Goal: Task Accomplishment & Management: Manage account settings

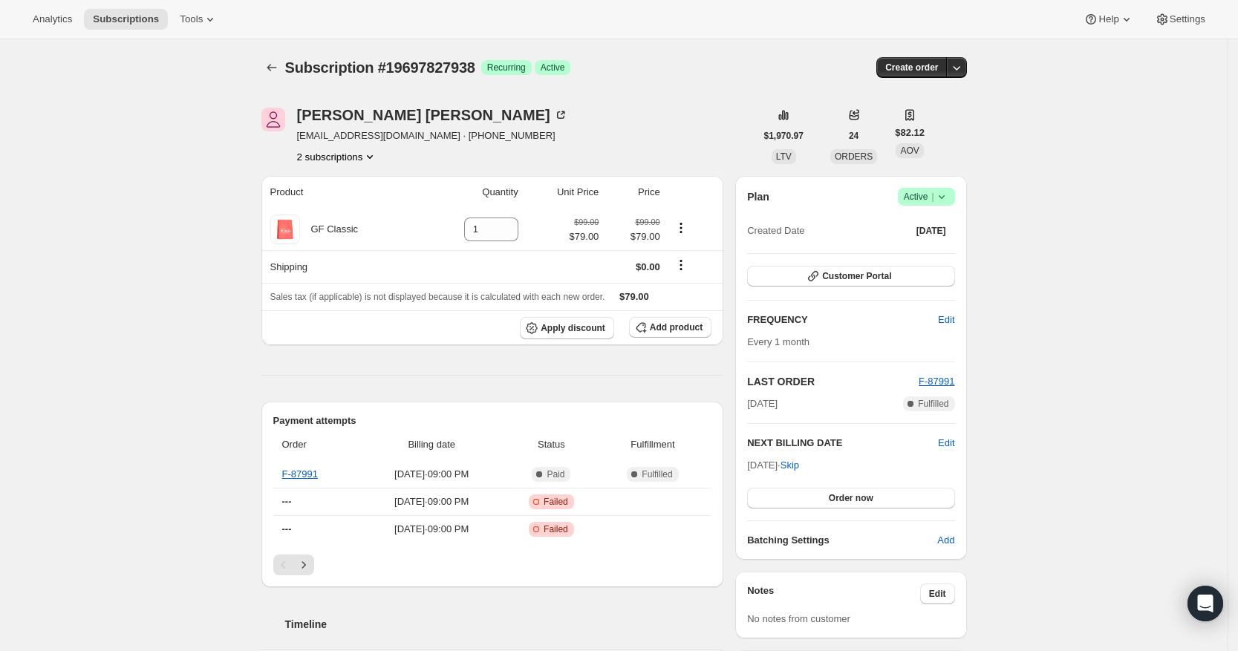
click at [351, 156] on button "2 subscriptions" at bounding box center [337, 156] width 81 height 15
click at [357, 212] on span "48961454178" at bounding box center [340, 210] width 103 height 15
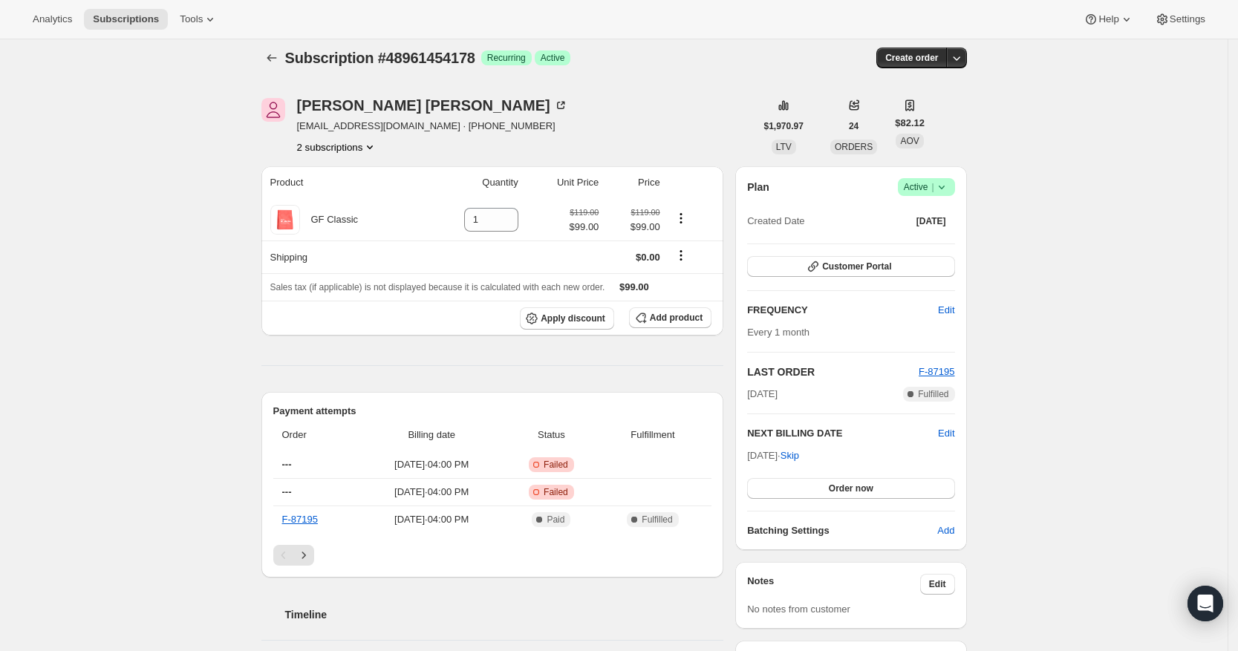
scroll to position [5, 0]
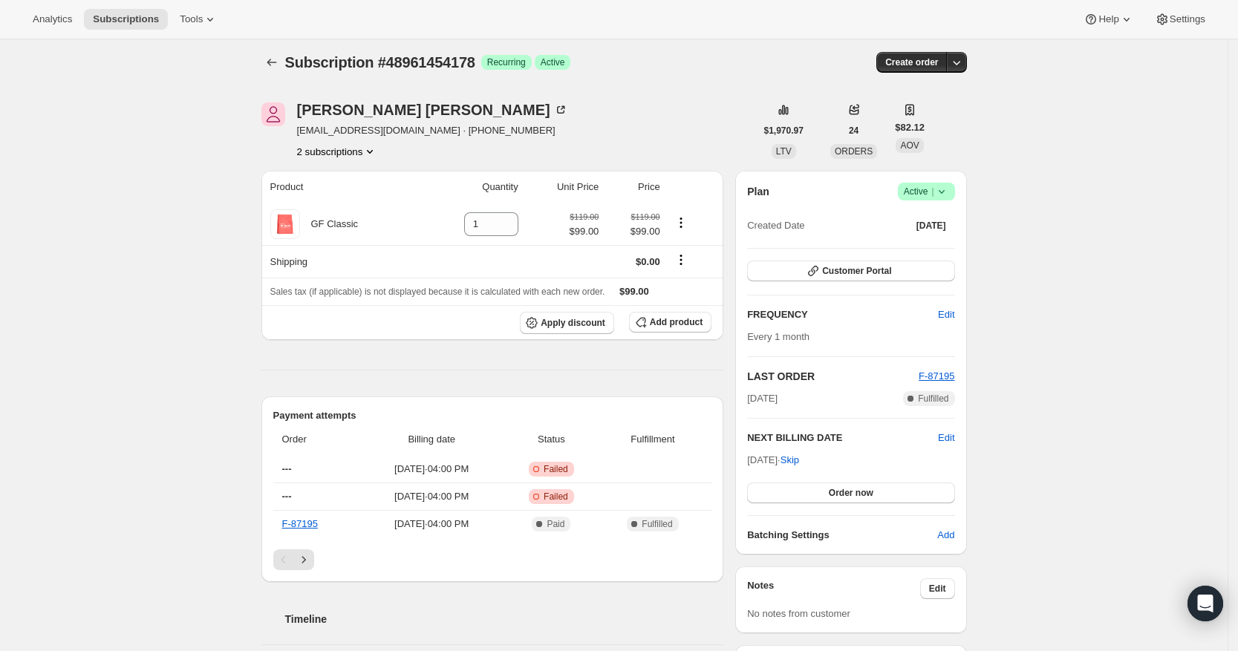
click at [358, 153] on button "2 subscriptions" at bounding box center [337, 151] width 81 height 15
click at [356, 174] on span "19697827938" at bounding box center [341, 179] width 103 height 15
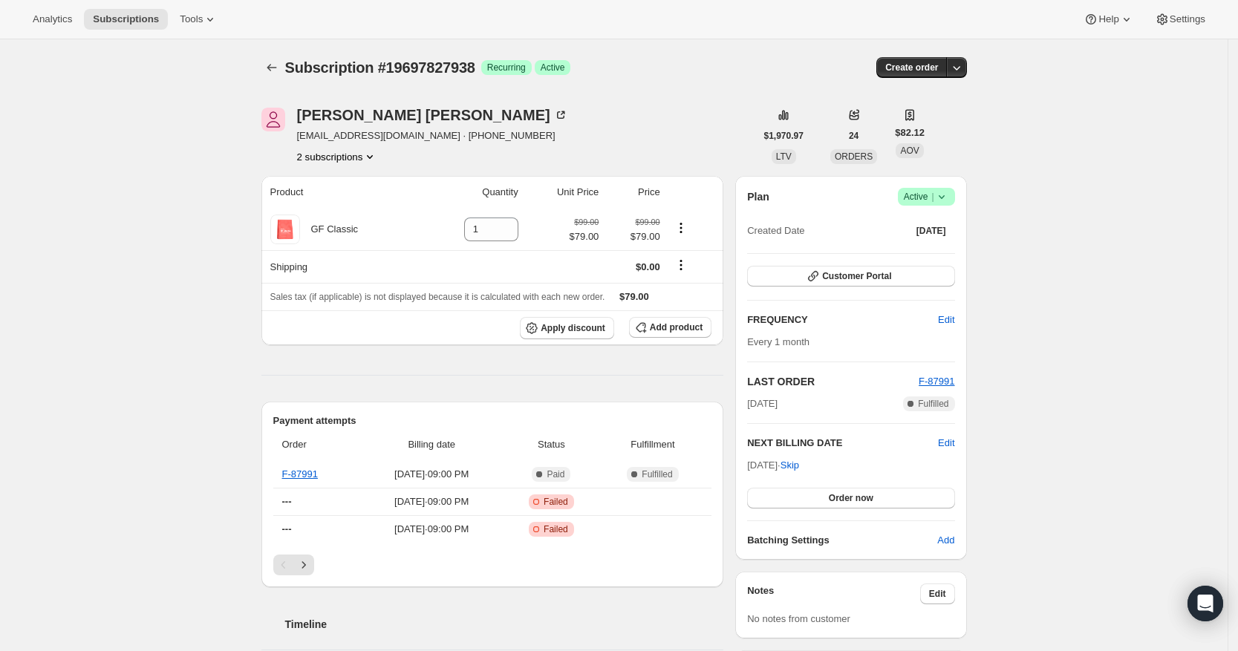
click at [338, 163] on button "2 subscriptions" at bounding box center [337, 156] width 81 height 15
click at [342, 209] on span "48961454178" at bounding box center [318, 209] width 59 height 11
click at [949, 201] on icon at bounding box center [941, 196] width 15 height 15
click at [937, 254] on span "Cancel subscription" at bounding box center [926, 251] width 84 height 11
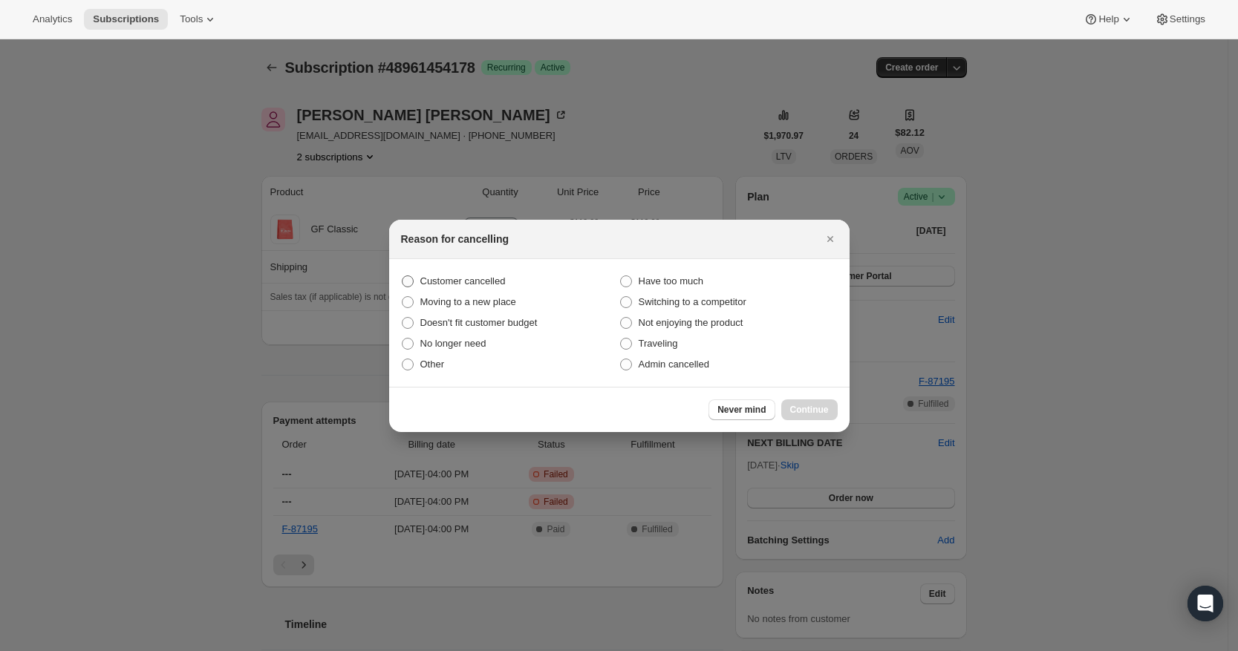
click at [454, 274] on span "Customer cancelled" at bounding box center [462, 281] width 85 height 15
click at [402, 275] on input "Customer cancelled" at bounding box center [402, 275] width 1 height 1
radio input "true"
click at [797, 407] on span "Continue" at bounding box center [809, 410] width 39 height 12
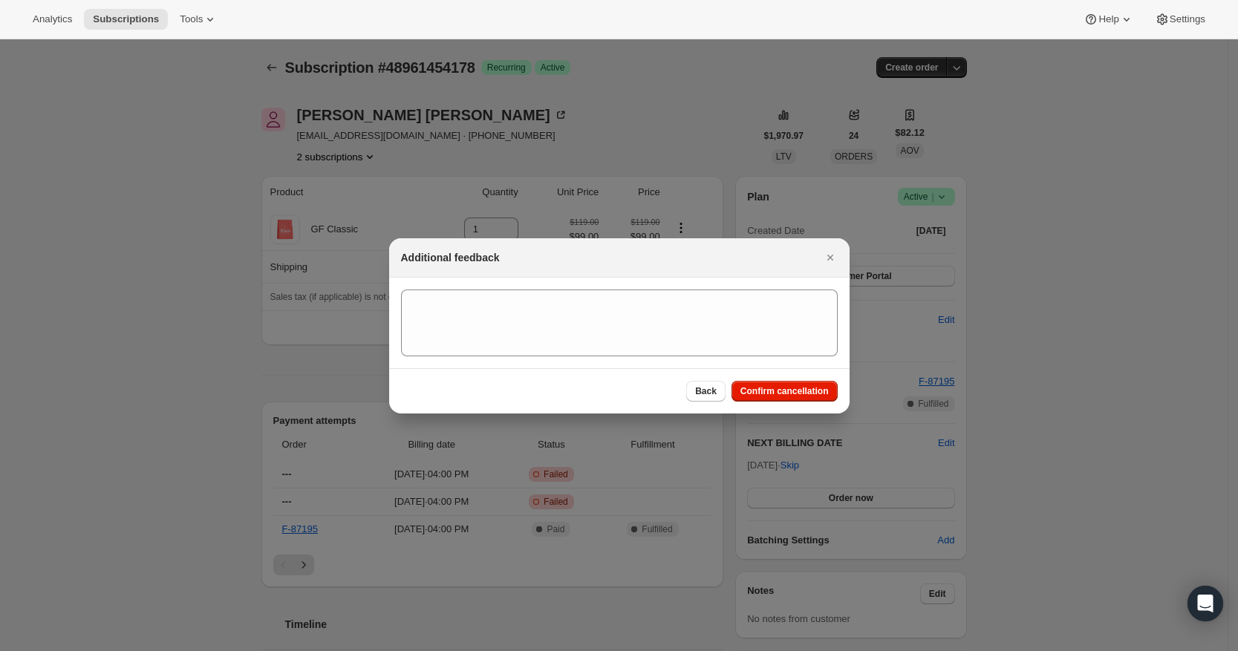
click at [729, 356] on section ":rit:" at bounding box center [619, 323] width 460 height 91
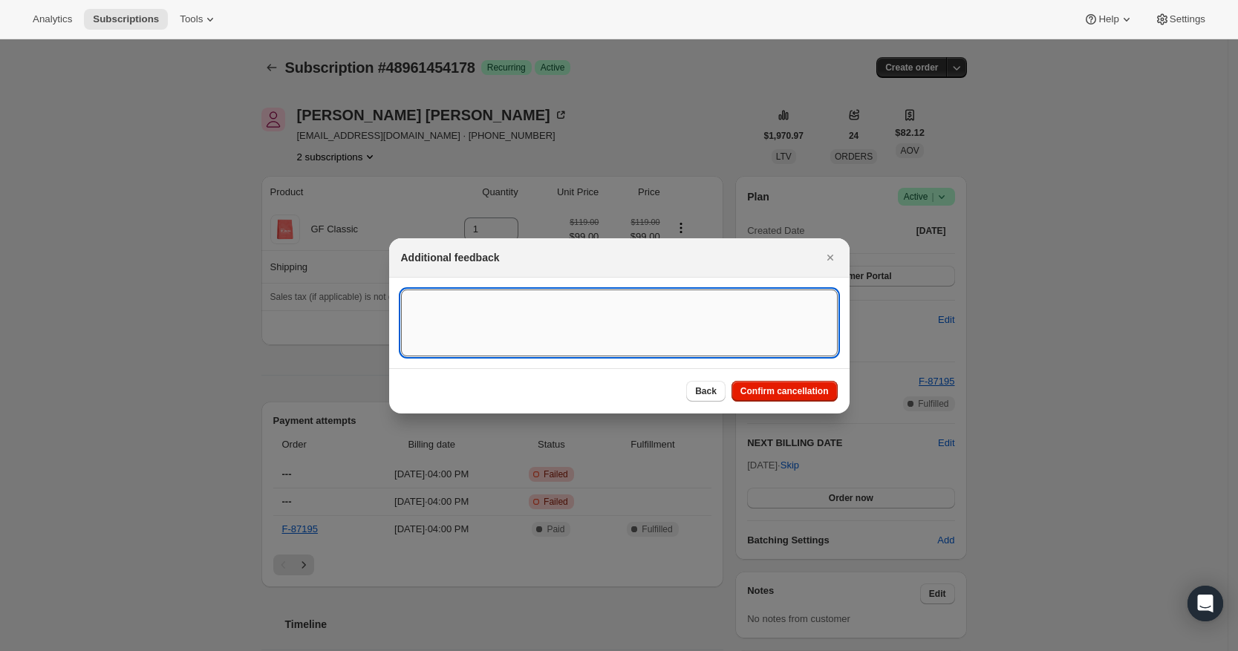
click at [700, 311] on textarea ":rit:" at bounding box center [619, 323] width 437 height 67
type textarea "Customer has another active subscription"
click at [772, 385] on span "Confirm cancellation" at bounding box center [784, 391] width 88 height 12
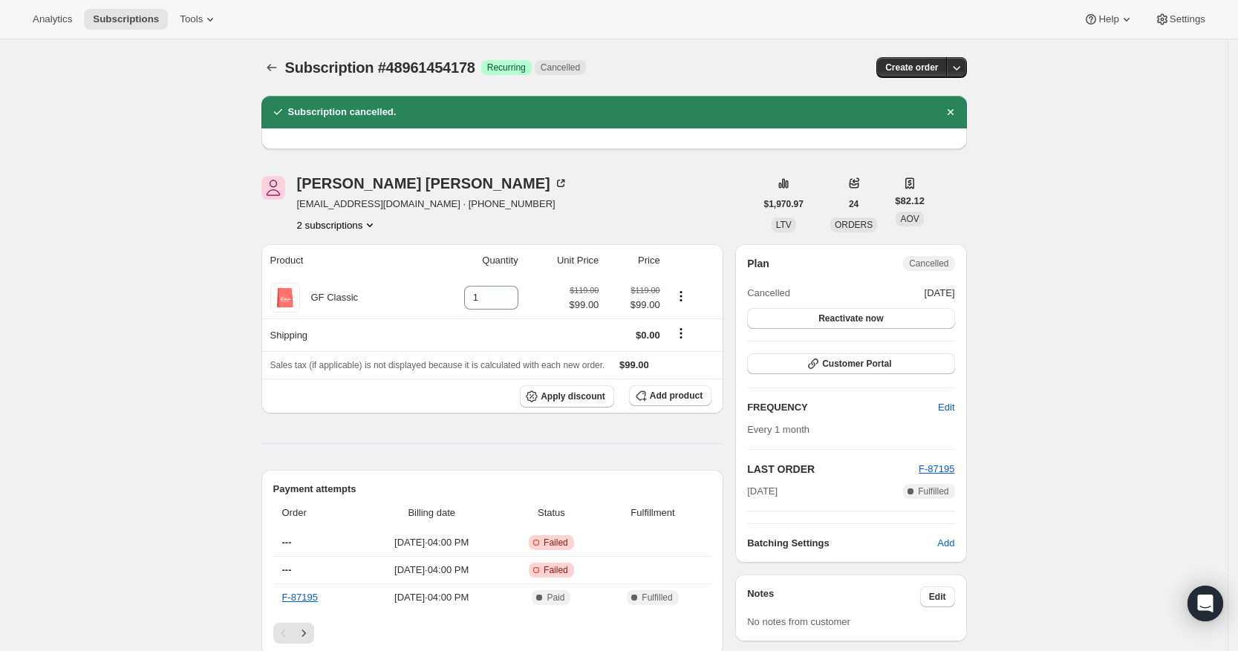
click at [351, 221] on button "2 subscriptions" at bounding box center [337, 225] width 81 height 15
click at [354, 246] on span "19697827938" at bounding box center [341, 253] width 103 height 15
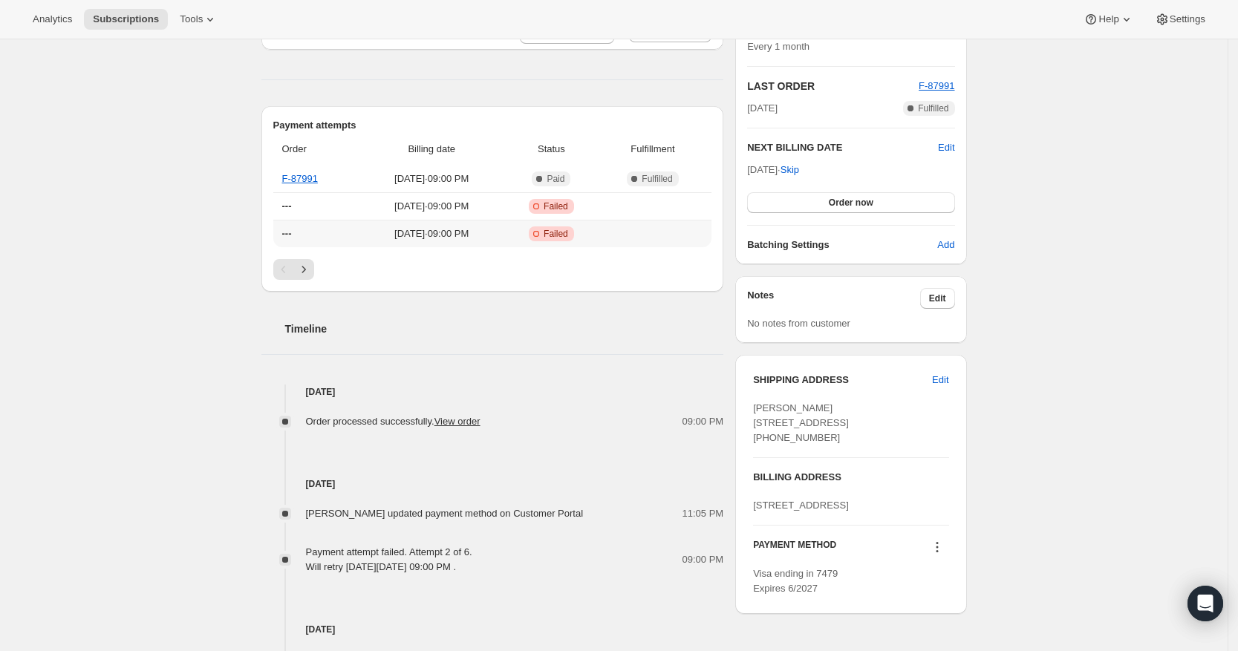
scroll to position [93, 0]
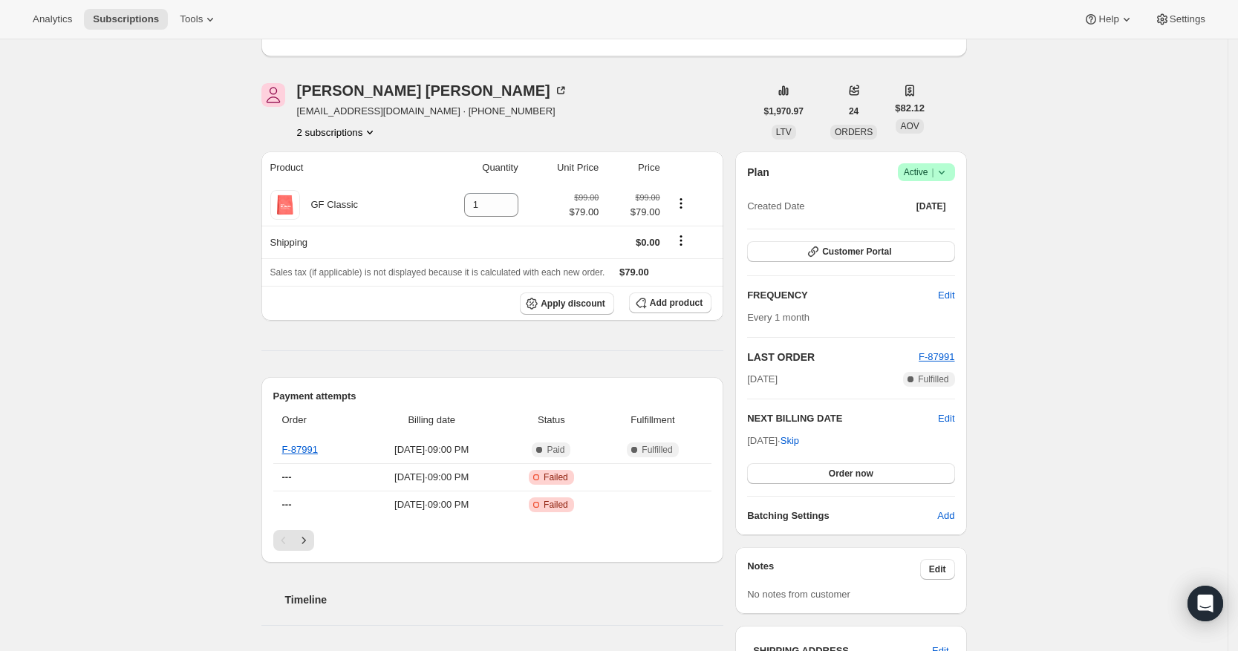
click at [349, 131] on button "2 subscriptions" at bounding box center [337, 132] width 81 height 15
click at [345, 183] on span "48961454178" at bounding box center [318, 185] width 59 height 11
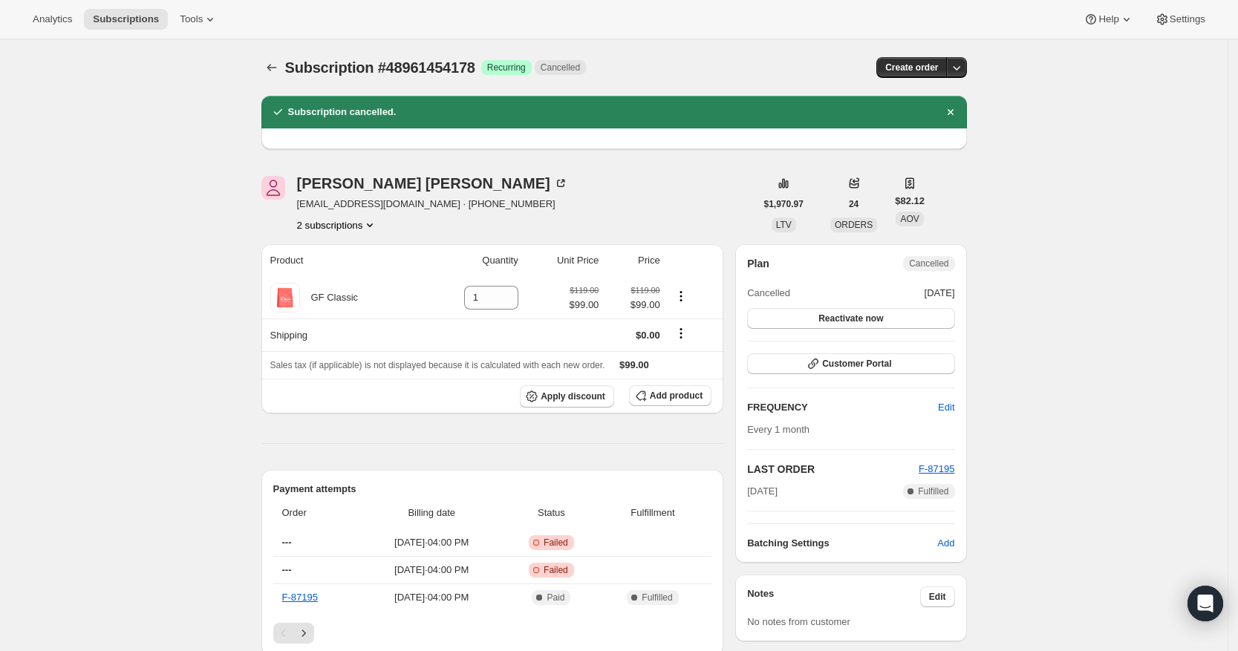
click at [354, 220] on button "2 subscriptions" at bounding box center [337, 225] width 81 height 15
click at [357, 256] on span "19697827938" at bounding box center [341, 253] width 103 height 15
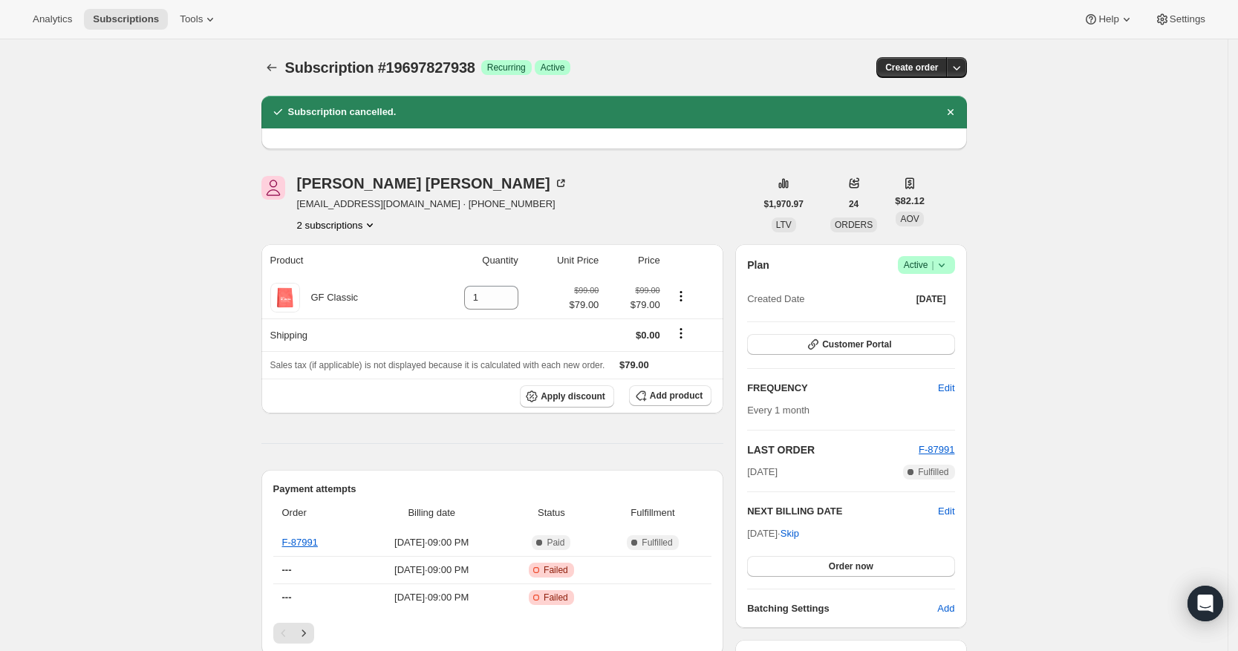
click at [350, 222] on button "2 subscriptions" at bounding box center [337, 225] width 81 height 15
click at [339, 275] on span "48961454178" at bounding box center [318, 278] width 59 height 11
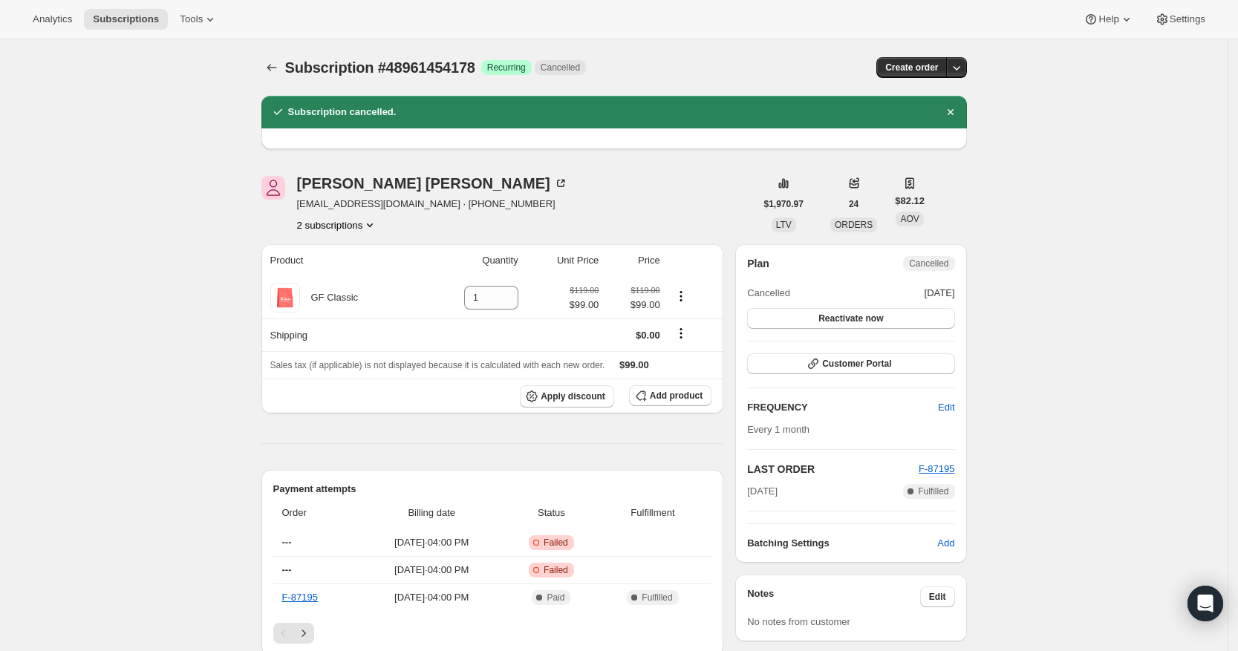
click at [342, 230] on button "2 subscriptions" at bounding box center [337, 225] width 81 height 15
click at [359, 258] on span "19697827938" at bounding box center [341, 253] width 103 height 15
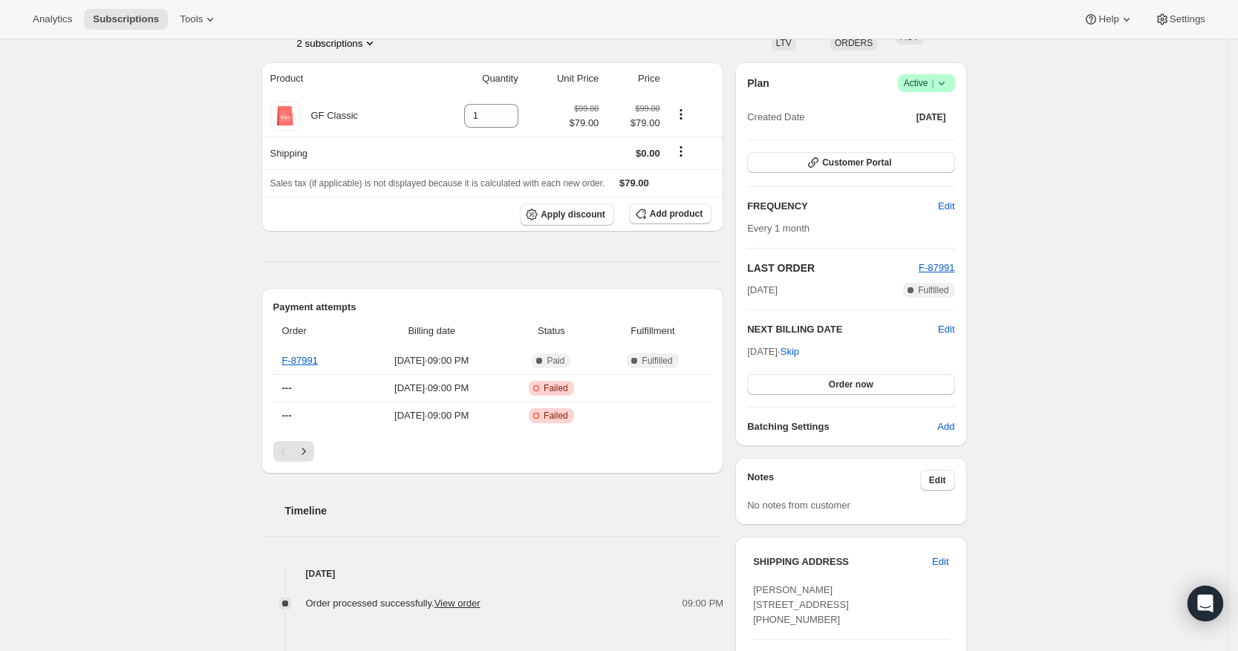
scroll to position [186, 0]
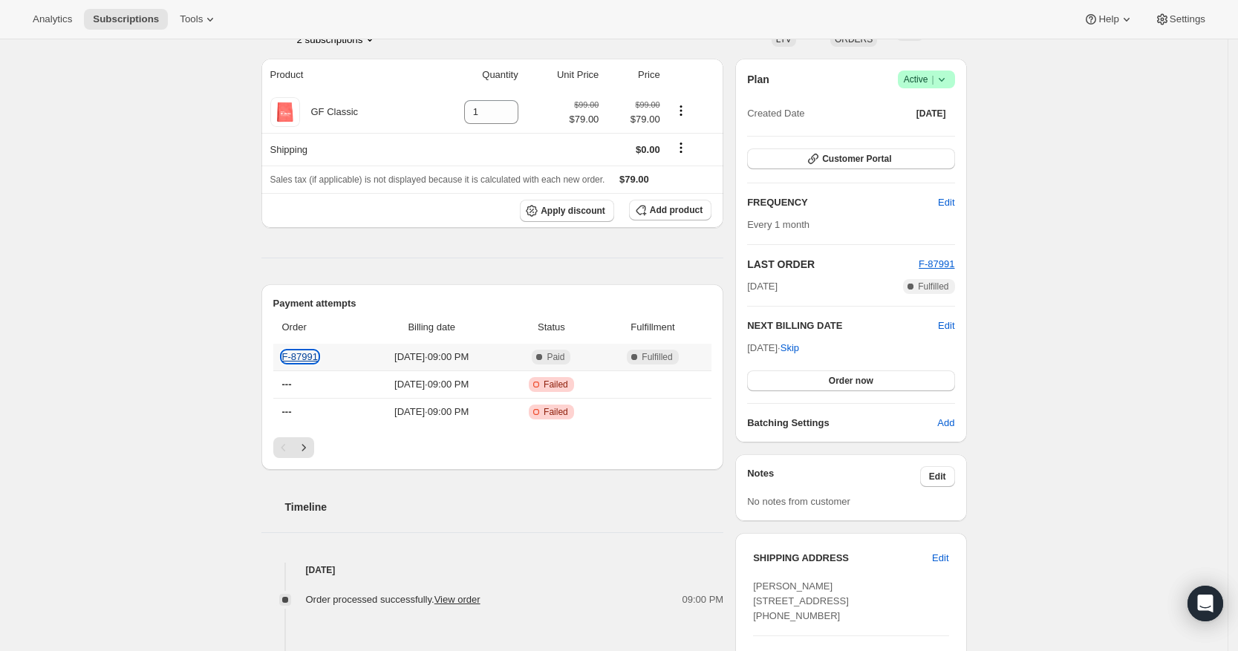
click at [305, 356] on link "F-87991" at bounding box center [300, 356] width 36 height 11
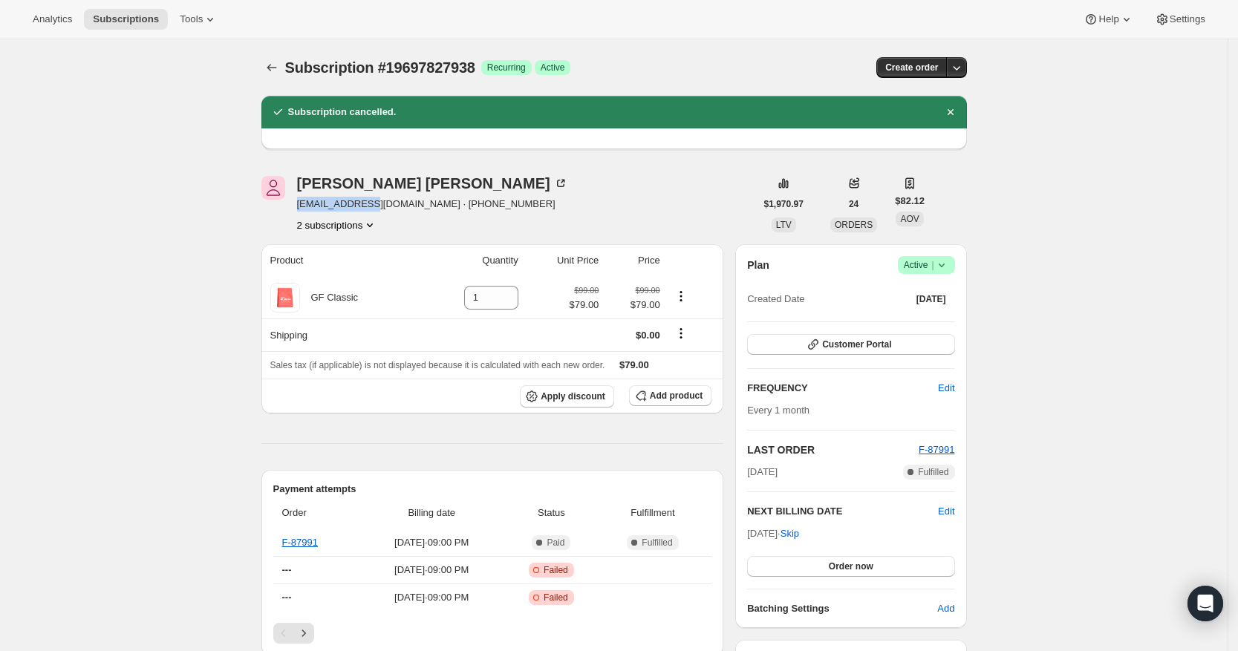
drag, startPoint x: 300, startPoint y: 200, endPoint x: 376, endPoint y: 213, distance: 77.6
click at [376, 213] on div "[PERSON_NAME] [EMAIL_ADDRESS][DOMAIN_NAME] · [PHONE_NUMBER] 2 subscriptions" at bounding box center [508, 204] width 494 height 56
copy span "[EMAIL_ADDRESS][DOMAIN_NAME]"
click at [376, 221] on icon "Product actions" at bounding box center [369, 225] width 15 height 15
click at [355, 276] on span "48961454178" at bounding box center [340, 278] width 103 height 15
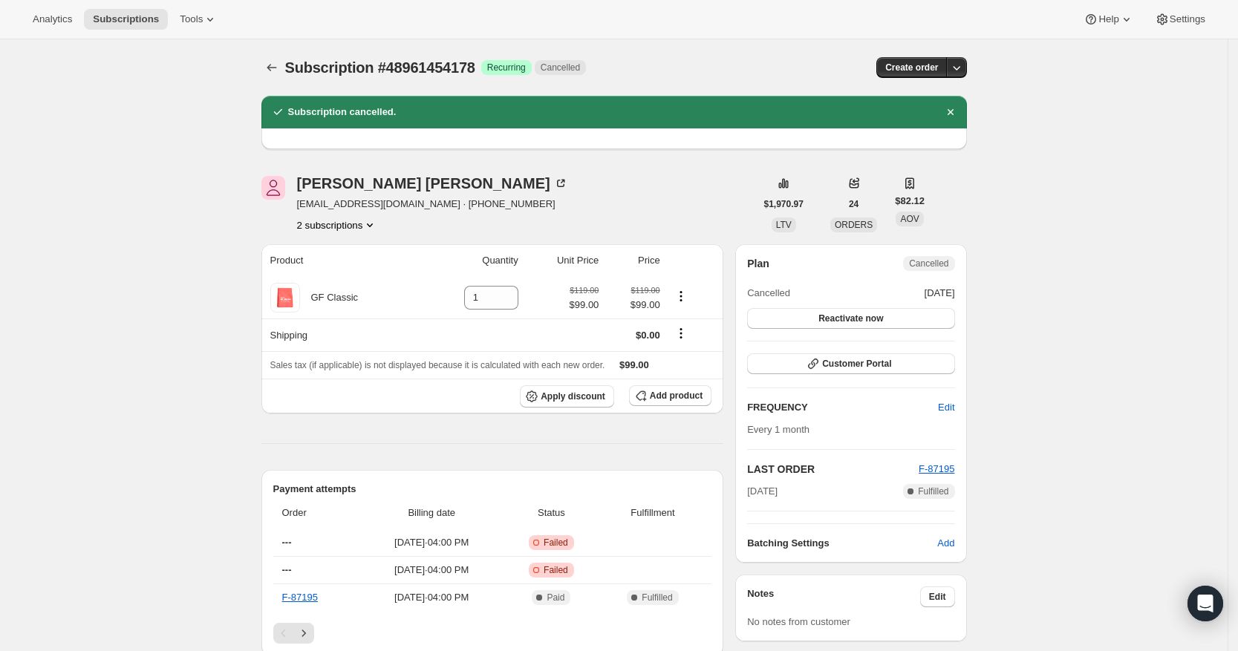
click at [354, 225] on button "2 subscriptions" at bounding box center [337, 225] width 81 height 15
click at [353, 257] on span "19697827938" at bounding box center [341, 253] width 103 height 15
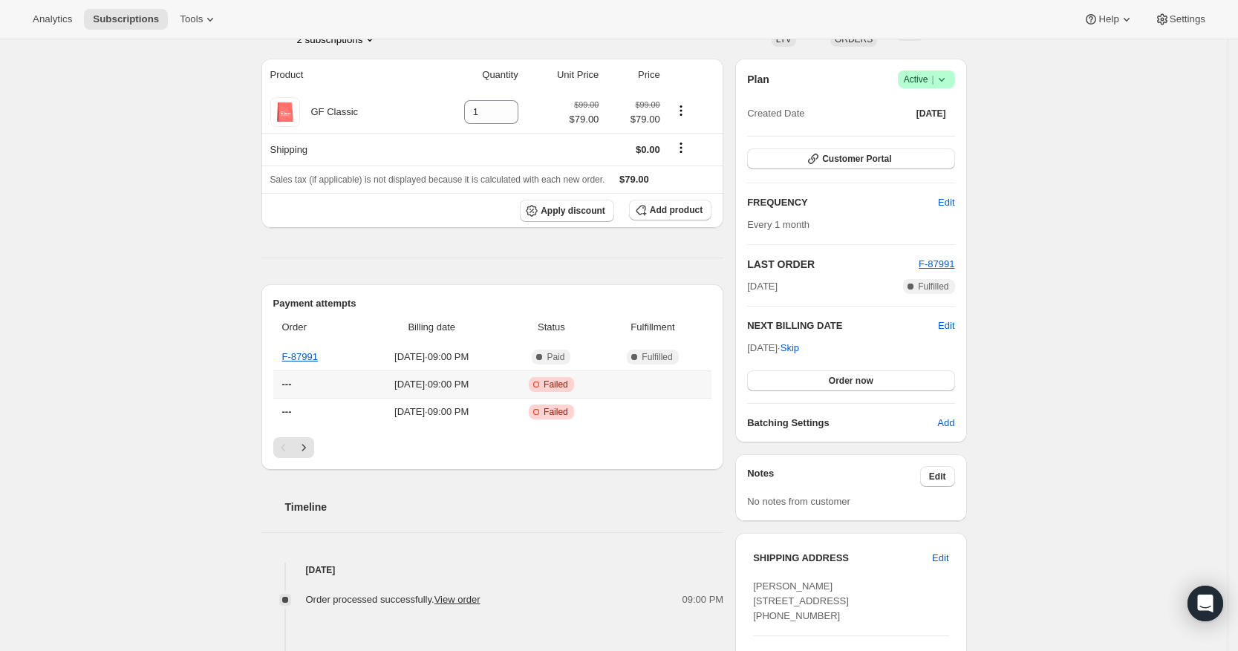
scroll to position [93, 0]
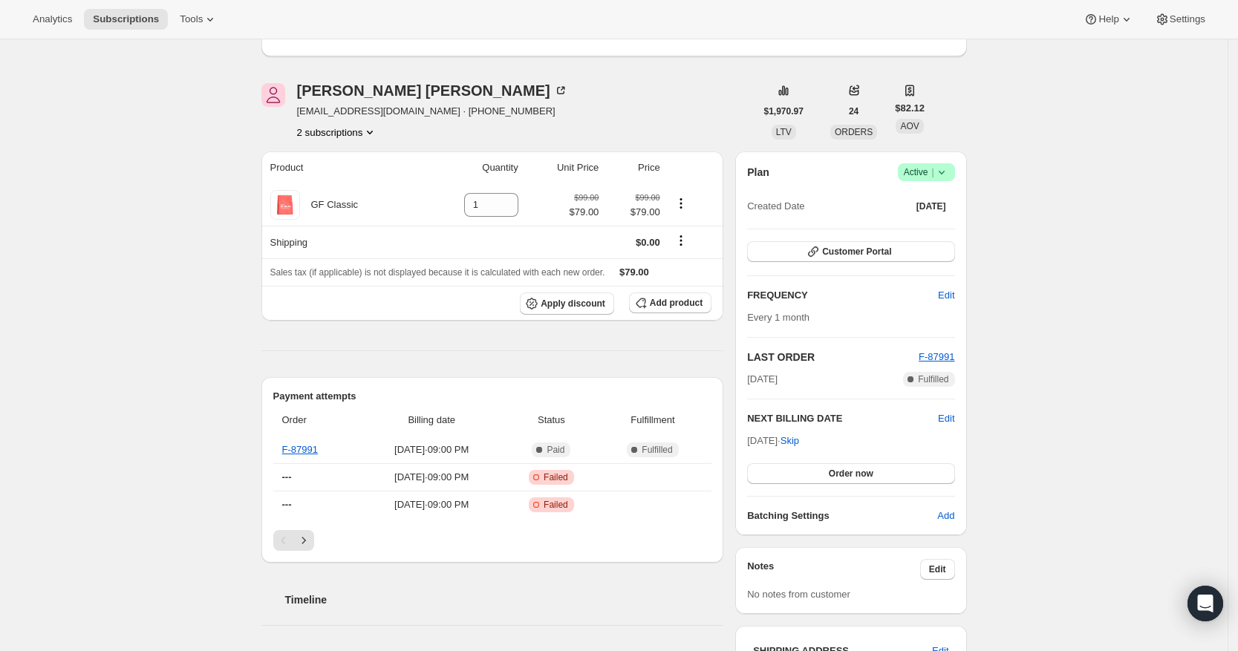
click at [357, 134] on button "2 subscriptions" at bounding box center [337, 132] width 81 height 15
click at [340, 185] on span "48961454178" at bounding box center [318, 185] width 59 height 11
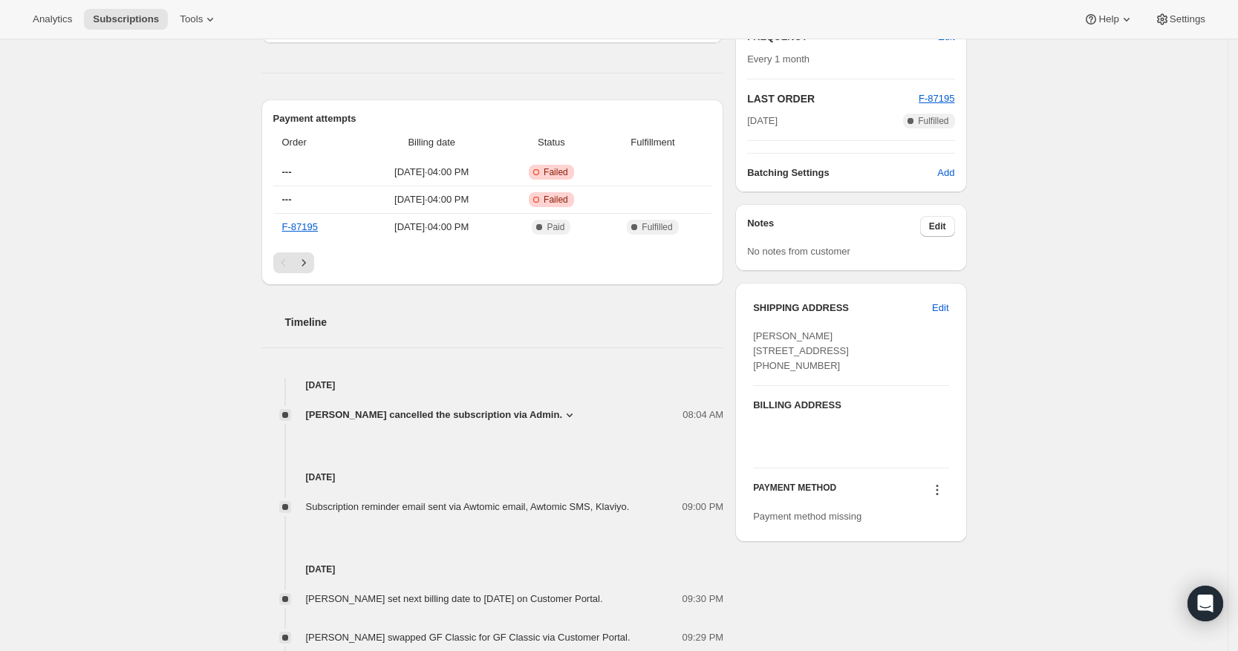
scroll to position [371, 0]
click at [309, 255] on icon "Next" at bounding box center [303, 262] width 15 height 15
click at [282, 268] on icon "Previous" at bounding box center [283, 262] width 15 height 15
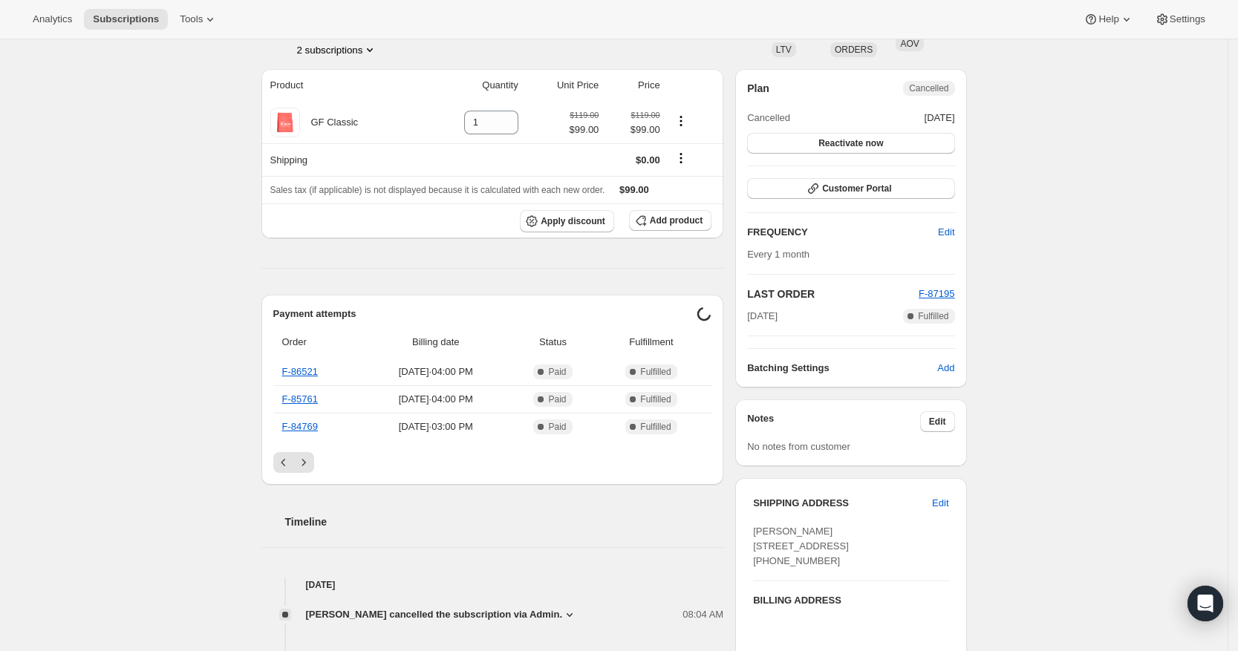
scroll to position [93, 0]
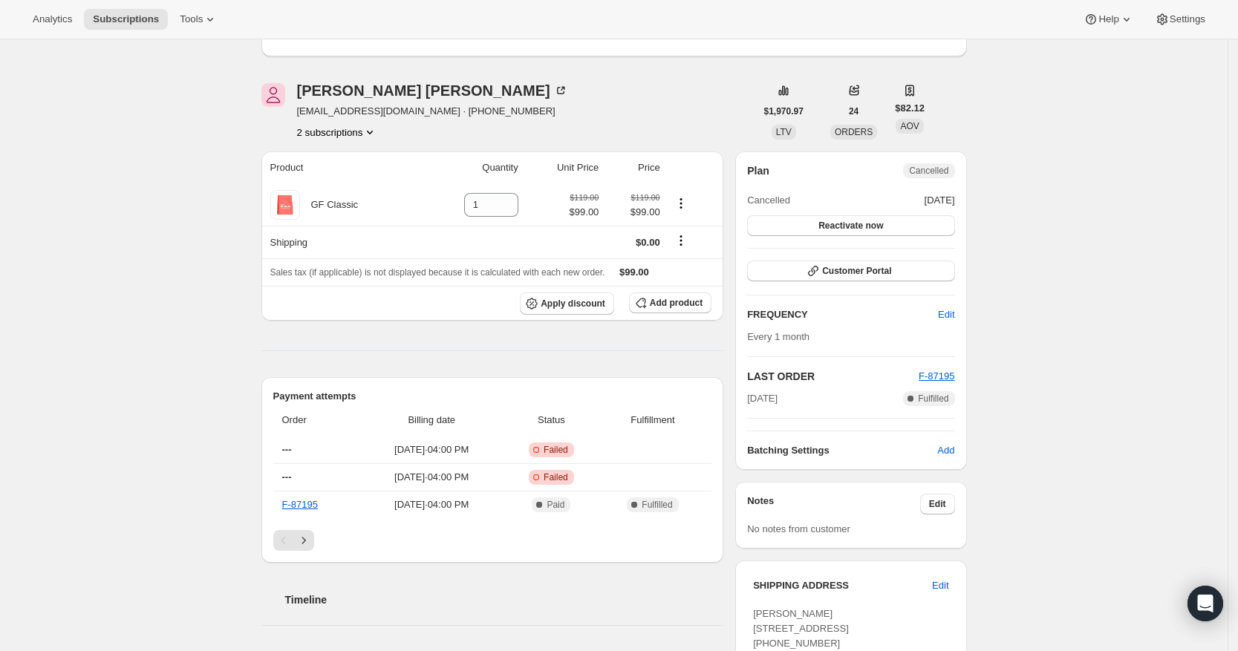
click at [374, 127] on icon "Product actions" at bounding box center [369, 132] width 15 height 15
click at [356, 167] on button "19697827938" at bounding box center [341, 160] width 112 height 24
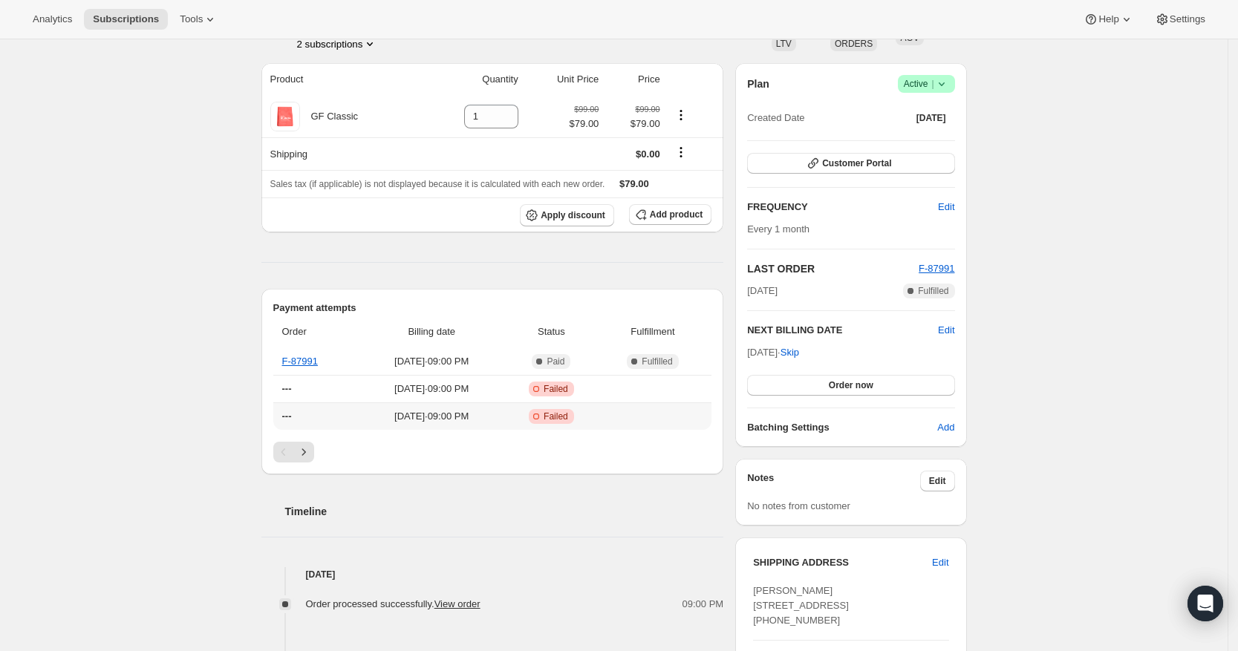
scroll to position [186, 0]
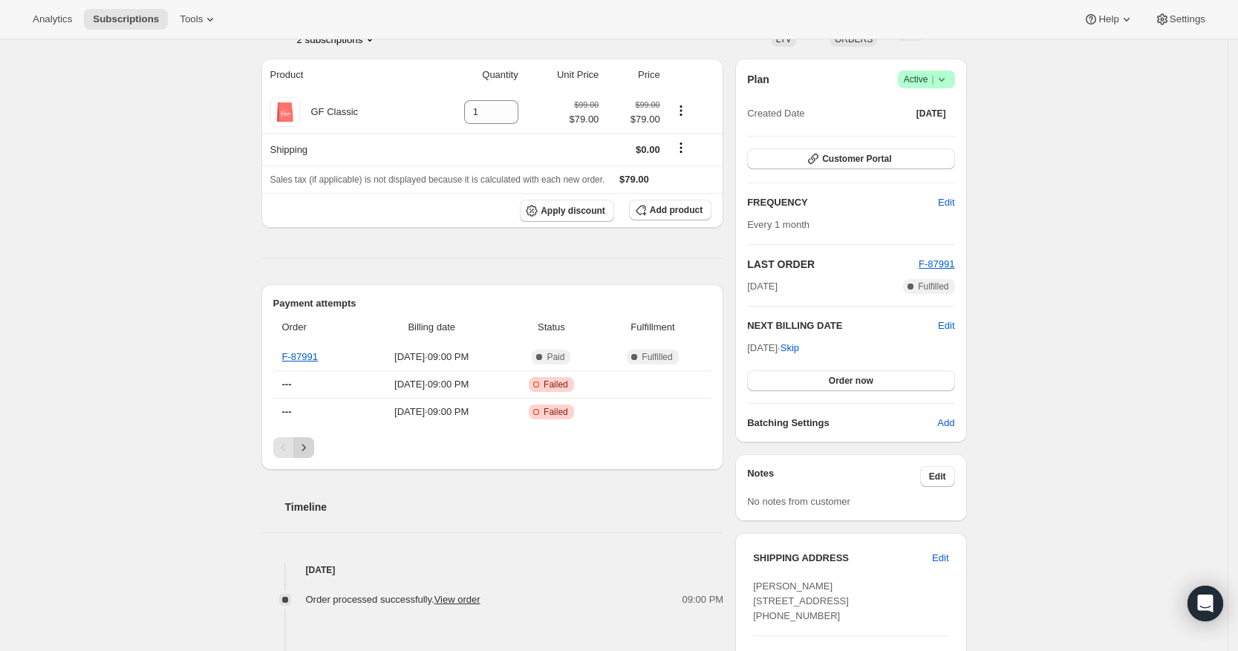
click at [310, 449] on icon "Next" at bounding box center [303, 447] width 15 height 15
click at [268, 446] on div "Payment attempts Order Billing date Status Fulfillment F-75507 [DATE] · 03:00 P…" at bounding box center [492, 377] width 463 height 186
click at [291, 453] on icon "Previous" at bounding box center [283, 447] width 15 height 15
click at [299, 454] on button "Next" at bounding box center [303, 447] width 21 height 21
click at [287, 448] on icon "Previous" at bounding box center [283, 447] width 15 height 15
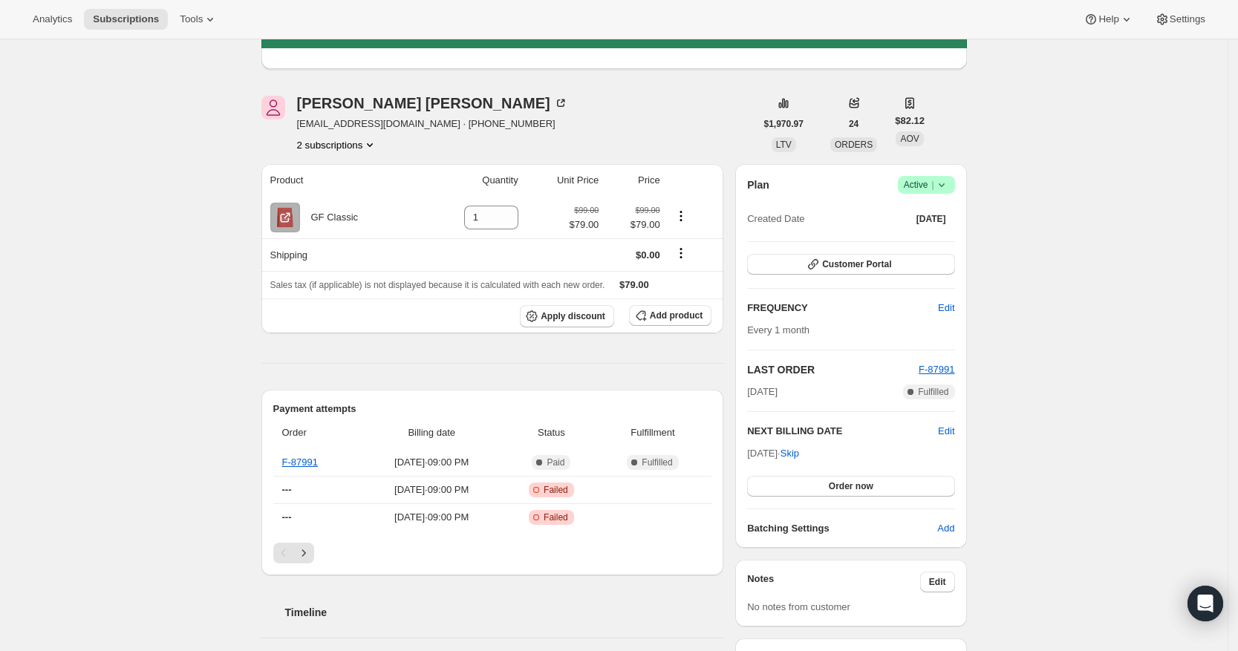
scroll to position [0, 0]
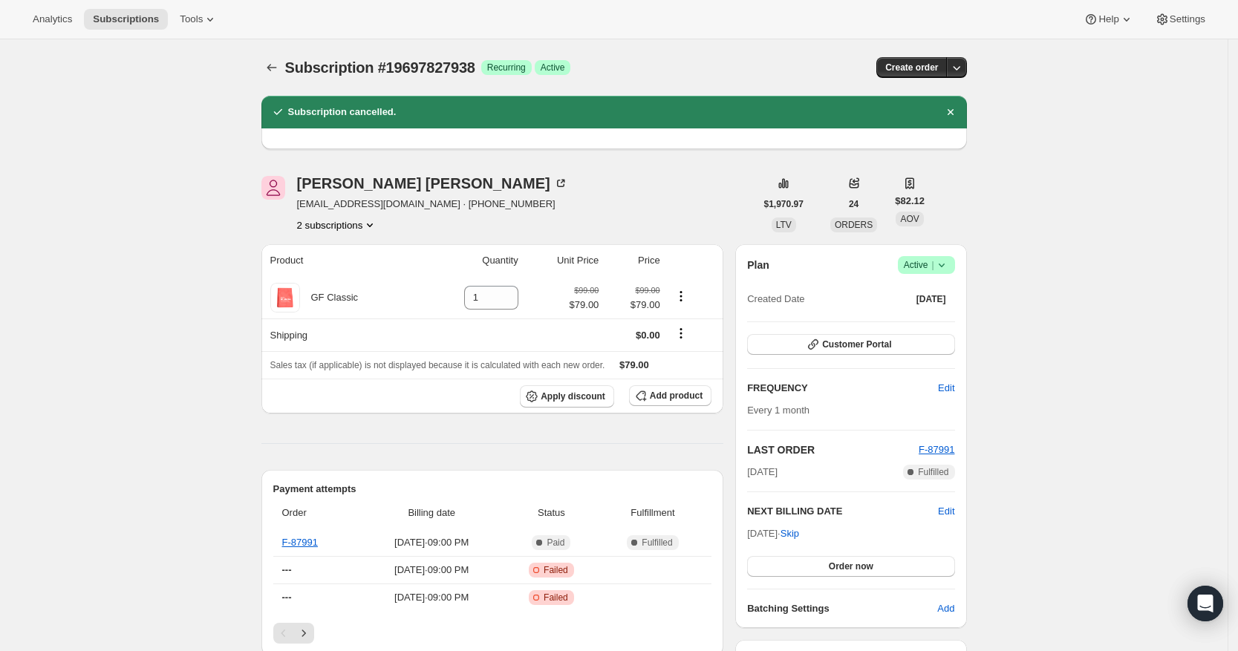
click at [356, 218] on button "2 subscriptions" at bounding box center [337, 225] width 81 height 15
click at [345, 273] on span "48961454178" at bounding box center [318, 278] width 59 height 11
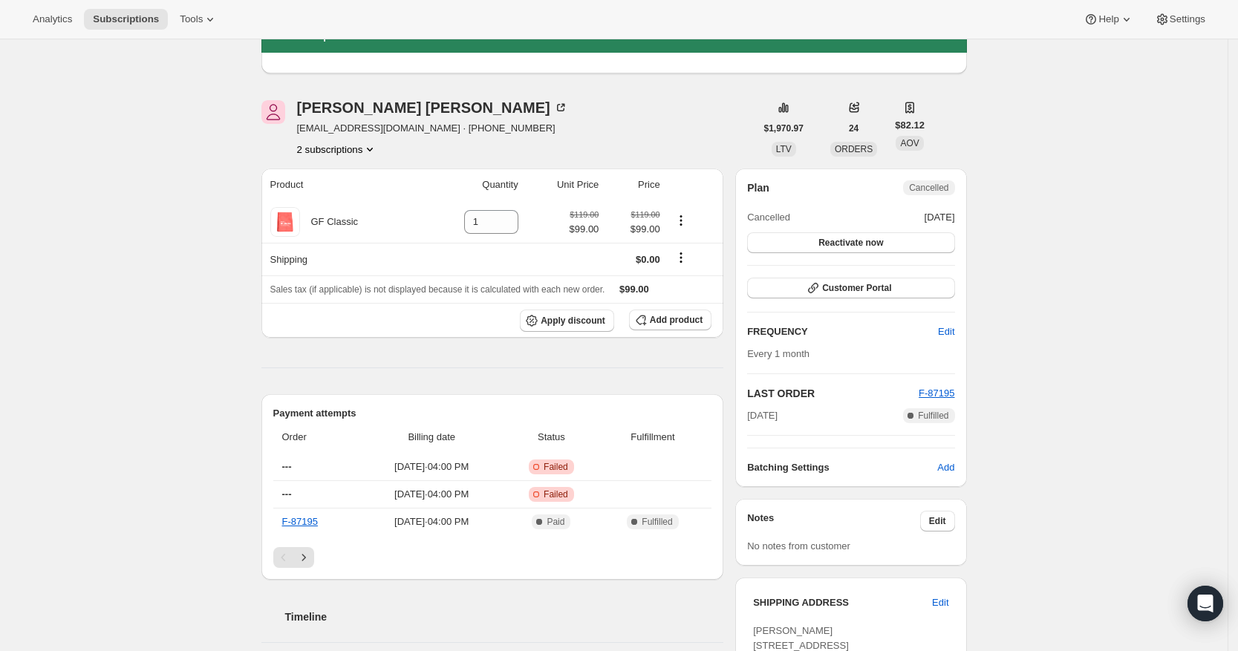
scroll to position [186, 0]
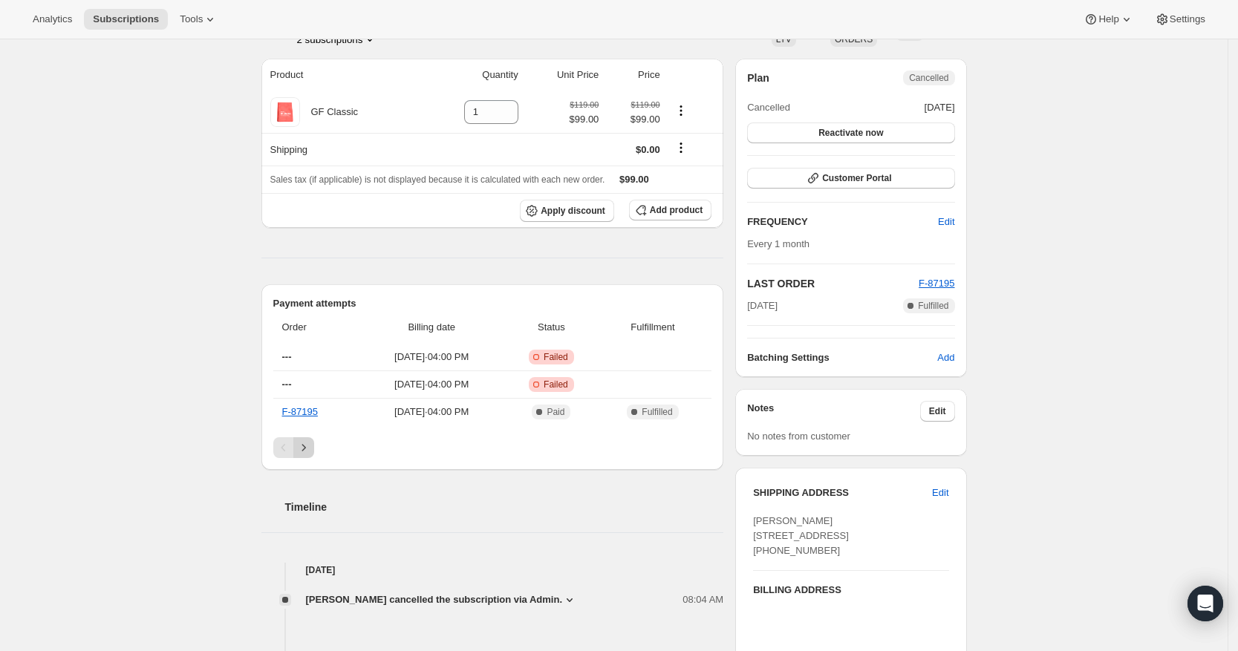
click at [311, 451] on icon "Next" at bounding box center [303, 447] width 15 height 15
click at [287, 452] on icon "Previous" at bounding box center [283, 447] width 15 height 15
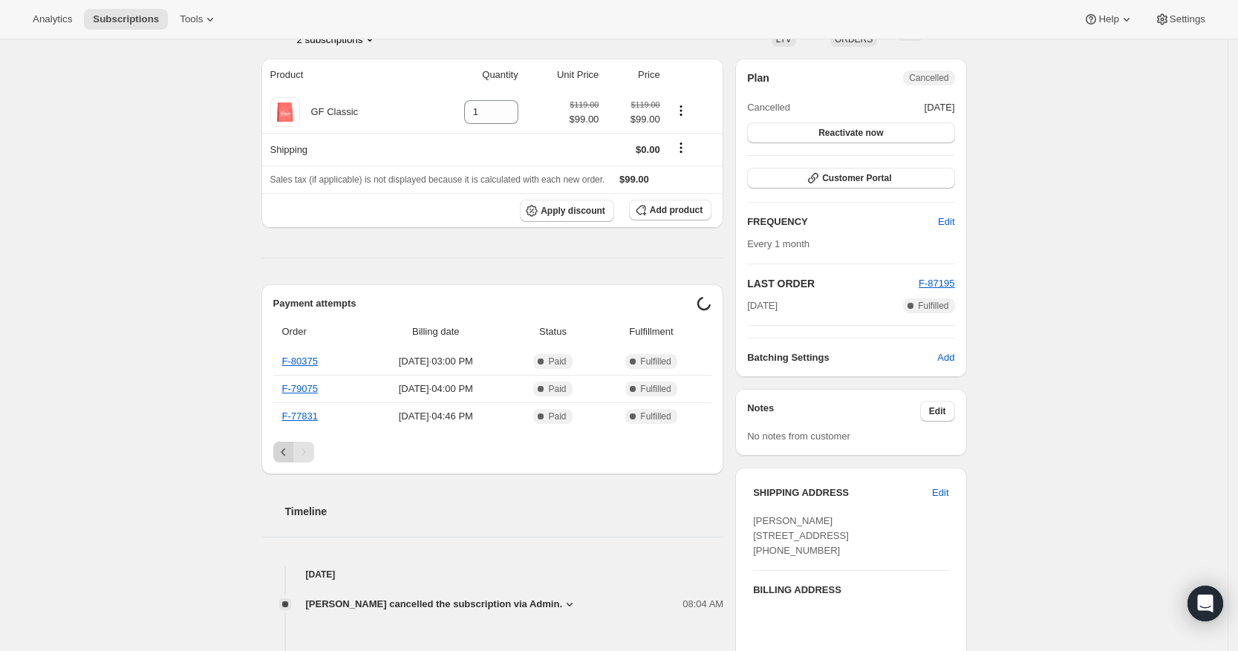
click at [287, 450] on icon "Previous" at bounding box center [283, 452] width 15 height 15
click at [282, 450] on icon "Previous" at bounding box center [283, 452] width 15 height 15
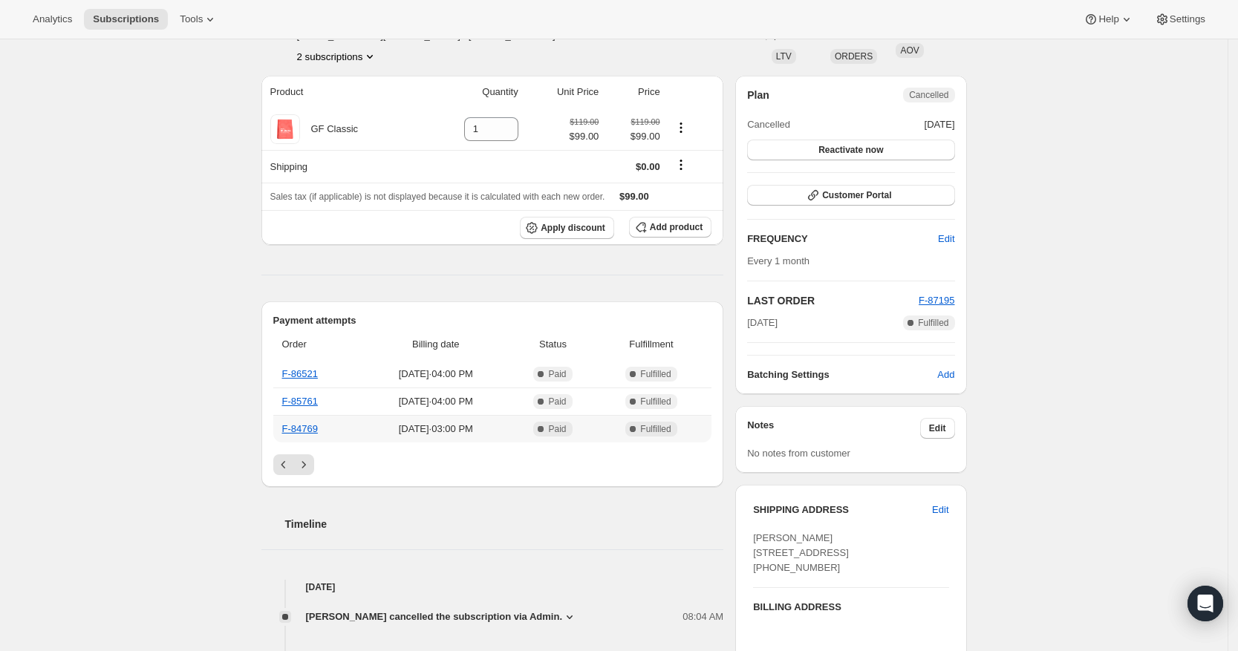
scroll to position [464, 0]
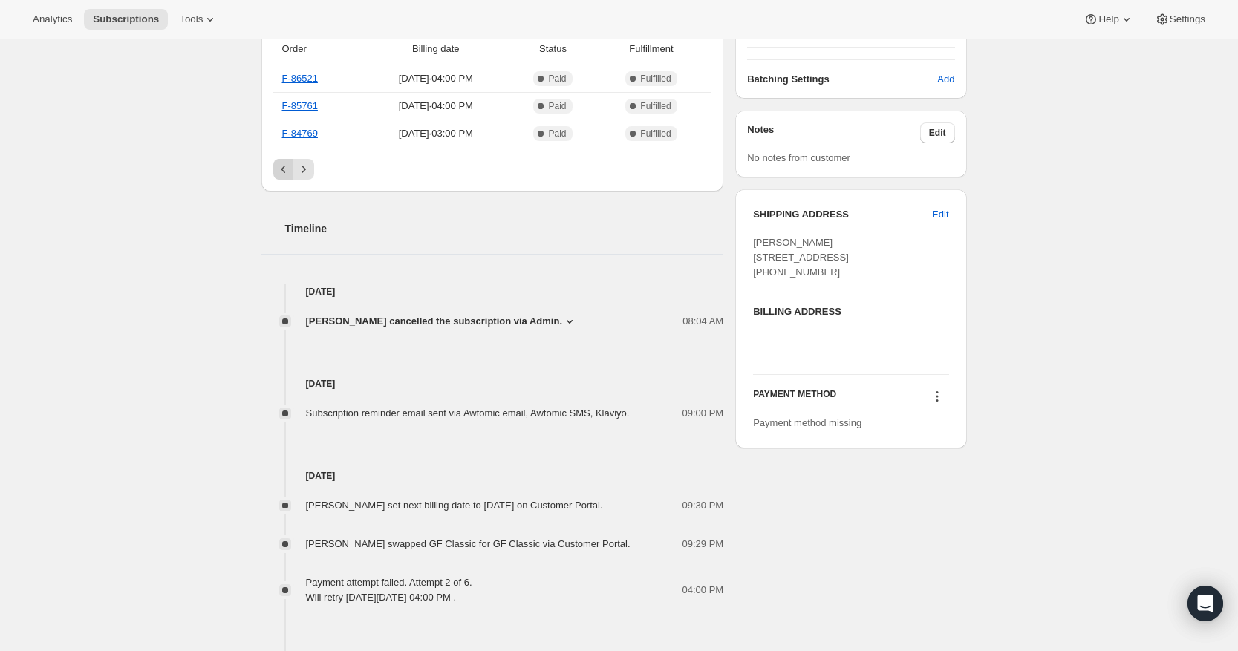
click at [290, 167] on icon "Previous" at bounding box center [283, 169] width 15 height 15
click at [314, 134] on link "F-87195" at bounding box center [300, 133] width 36 height 11
click at [311, 167] on icon "Next" at bounding box center [303, 169] width 15 height 15
click at [317, 80] on link "F-86521" at bounding box center [300, 78] width 36 height 11
